Goal: Transaction & Acquisition: Purchase product/service

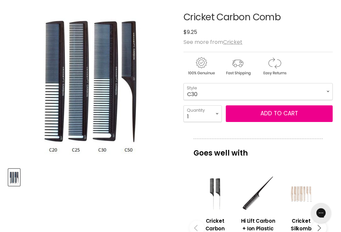
scroll to position [104, 0]
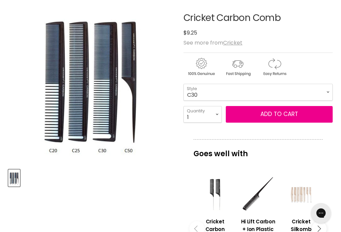
click at [292, 117] on span "Add to cart" at bounding box center [279, 114] width 38 height 8
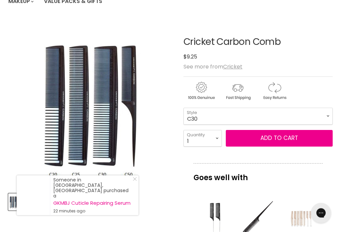
scroll to position [79, 0]
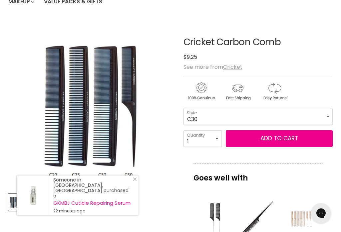
click at [285, 140] on span "Add to cart" at bounding box center [279, 138] width 38 height 8
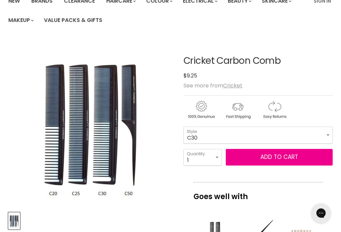
scroll to position [100, 0]
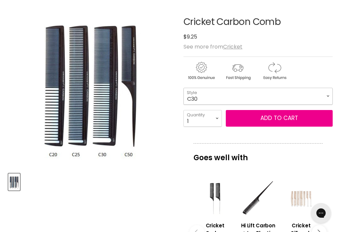
click at [329, 94] on select "C20 C25 C30 C50 Stylist 4pk" at bounding box center [257, 96] width 149 height 17
select select "C50"
click at [288, 120] on button "Add to cart" at bounding box center [279, 118] width 107 height 17
click at [176, 198] on article "Click or scroll to zoom Tap or pinch to zoom Cricket Carbon Comb No reviews" at bounding box center [170, 213] width 324 height 427
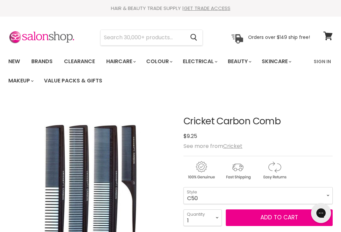
click at [50, 61] on link "Brands" at bounding box center [41, 62] width 31 height 14
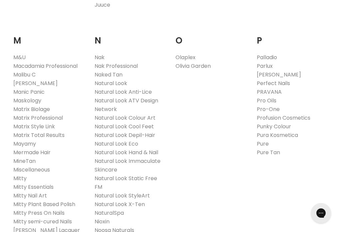
scroll to position [756, 0]
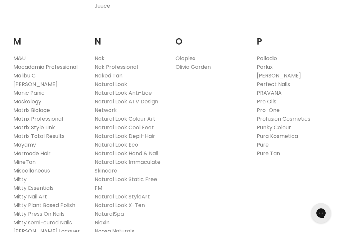
click at [269, 63] on link "Parlux" at bounding box center [265, 67] width 16 height 8
